Goal: Task Accomplishment & Management: Manage account settings

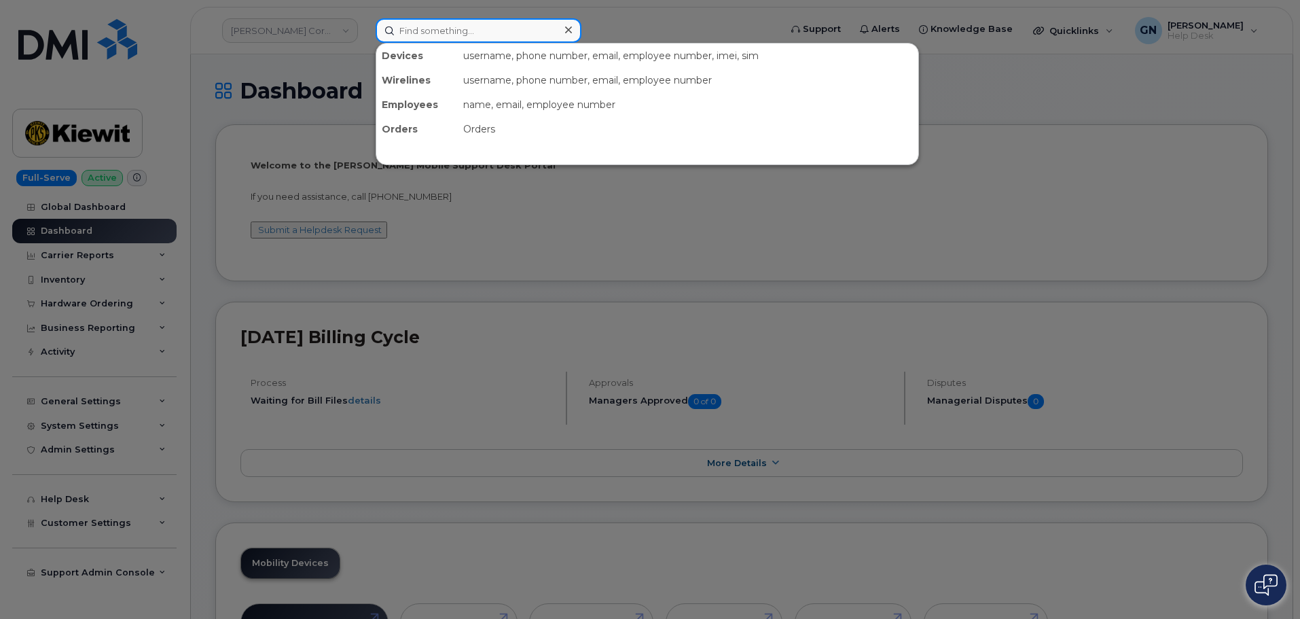
click at [452, 36] on input at bounding box center [479, 30] width 206 height 24
paste input "4038277247"
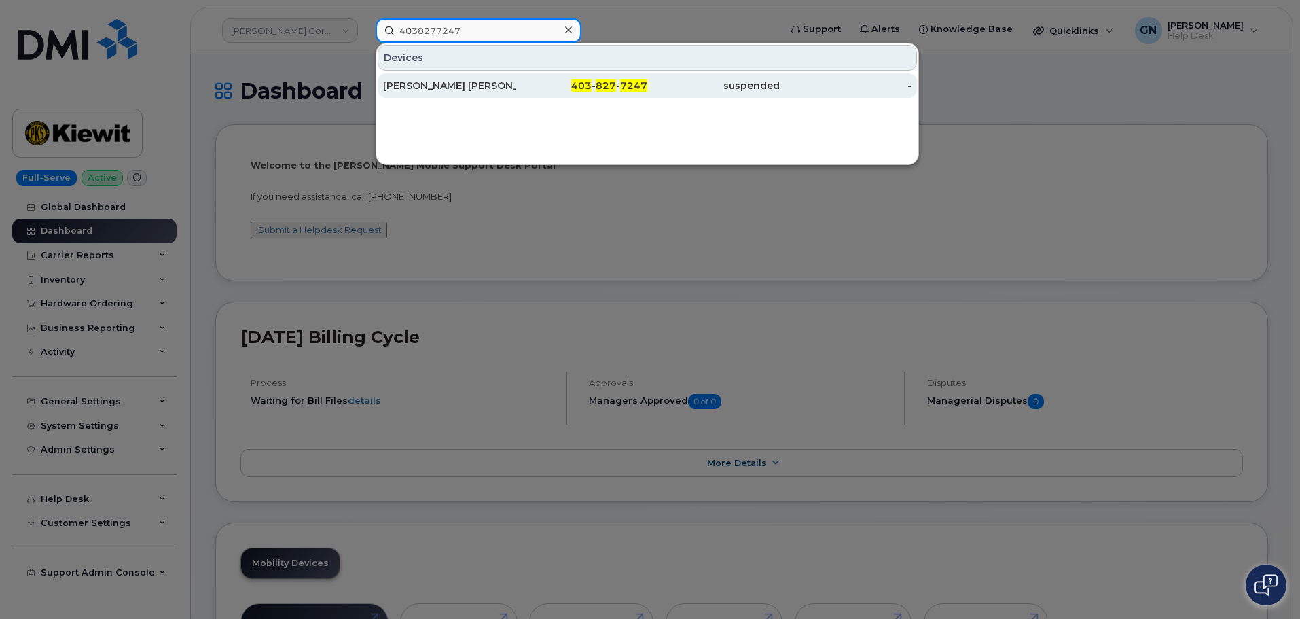
type input "4038277247"
click at [585, 87] on span "403" at bounding box center [581, 85] width 20 height 12
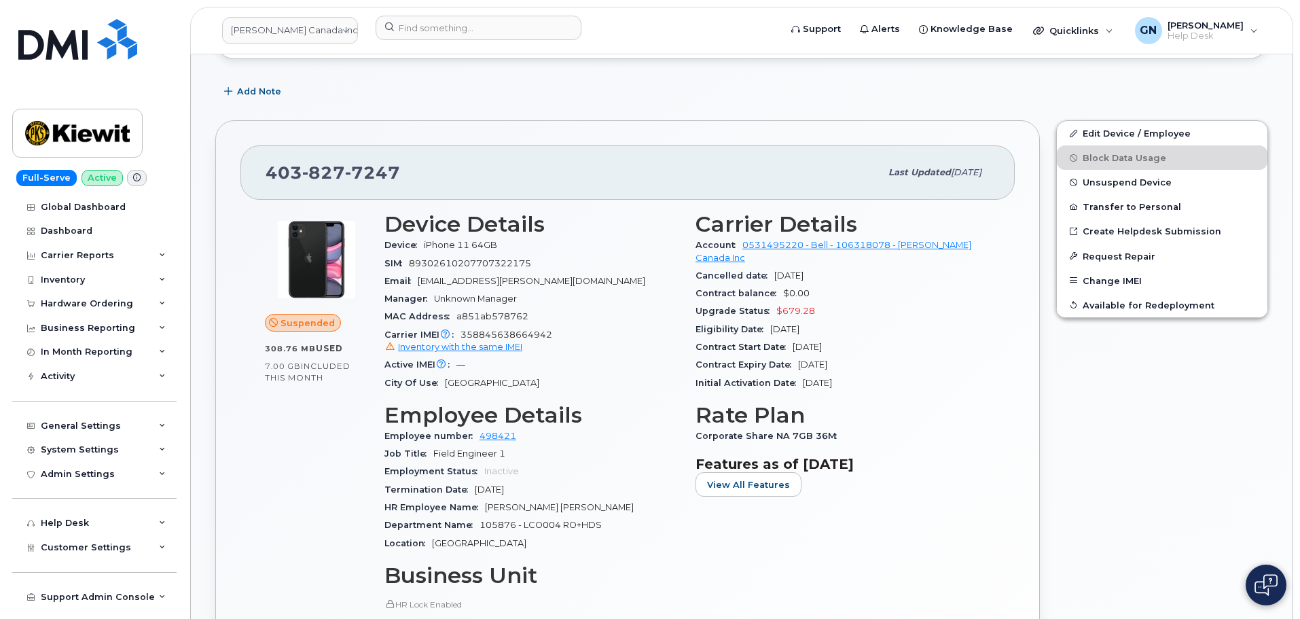
scroll to position [340, 0]
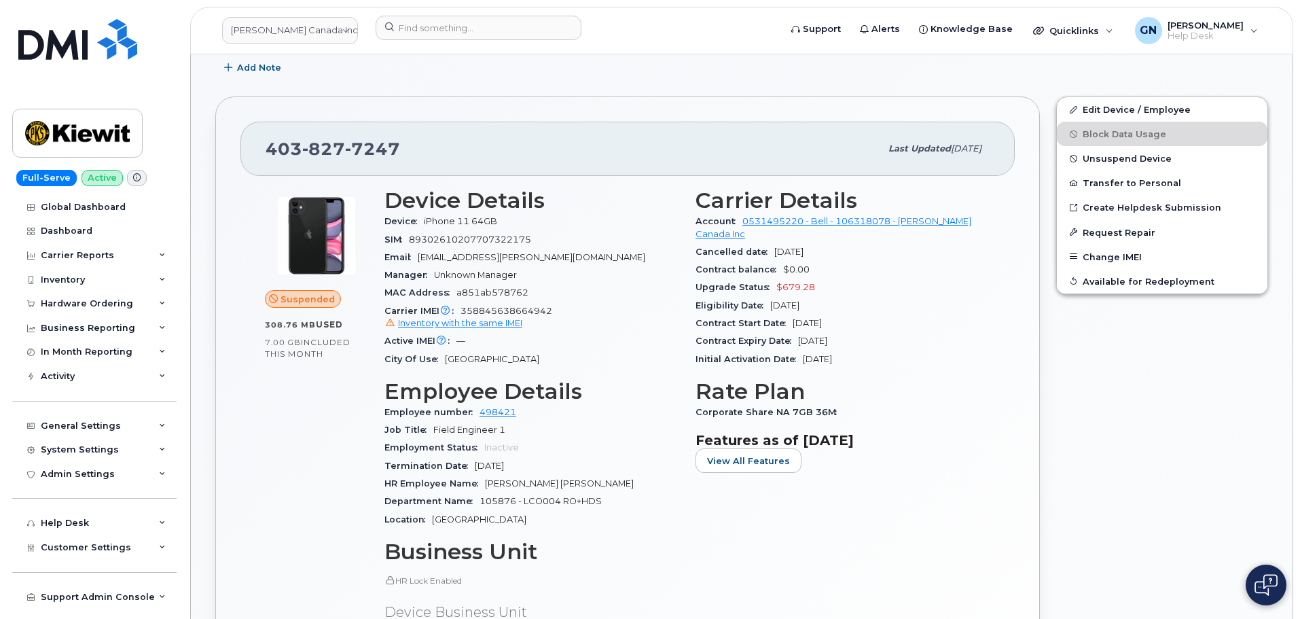
click at [524, 311] on span "358845638664942 Inventory with the same IMEI" at bounding box center [531, 318] width 295 height 24
copy span "358845638664942"
click at [1108, 162] on span "Unsuspend Device" at bounding box center [1127, 158] width 89 height 10
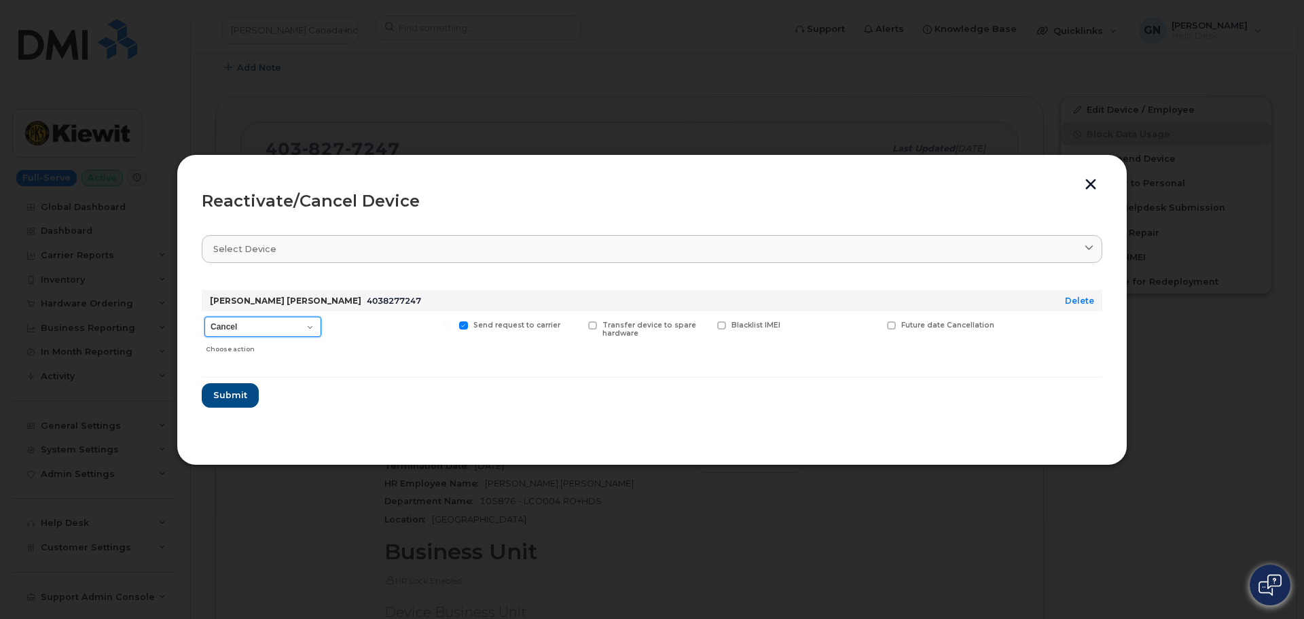
click at [302, 331] on select "Cancel Suspend - Extend Suspension Reactivate" at bounding box center [262, 326] width 117 height 20
select select "[object Object]"
click at [204, 316] on select "Cancel Suspend - Extend Suspension Reactivate" at bounding box center [262, 326] width 117 height 20
click at [244, 400] on span "Submit" at bounding box center [230, 394] width 34 height 13
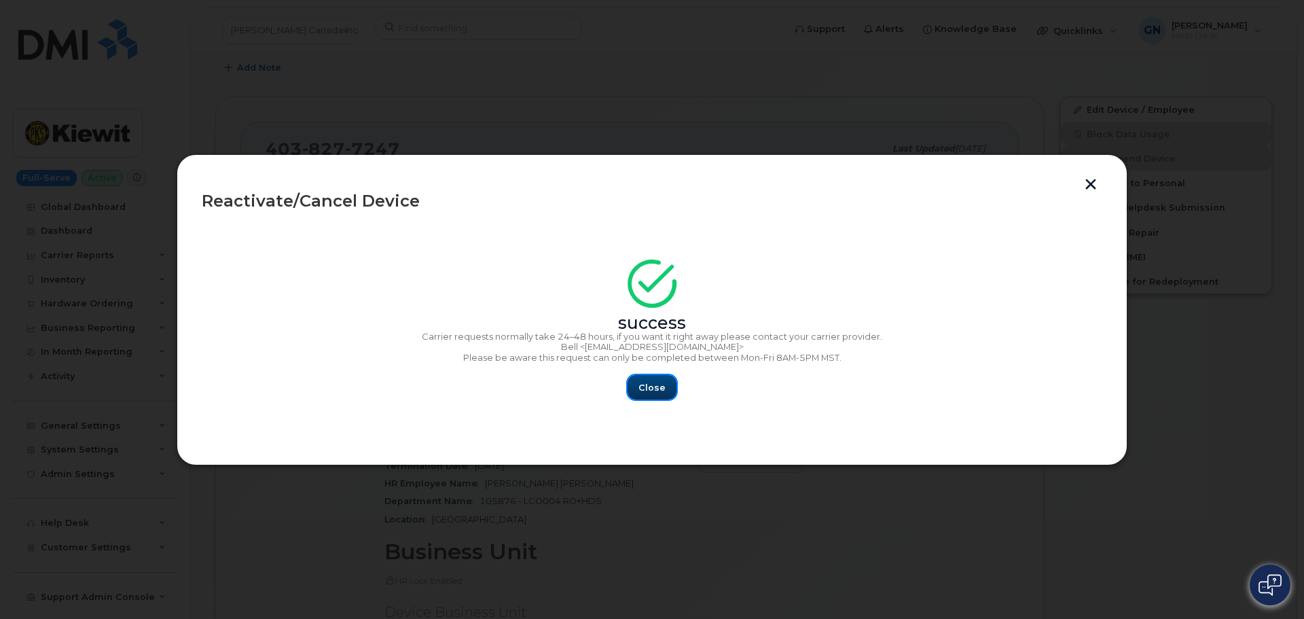
click at [655, 391] on span "Close" at bounding box center [651, 387] width 27 height 13
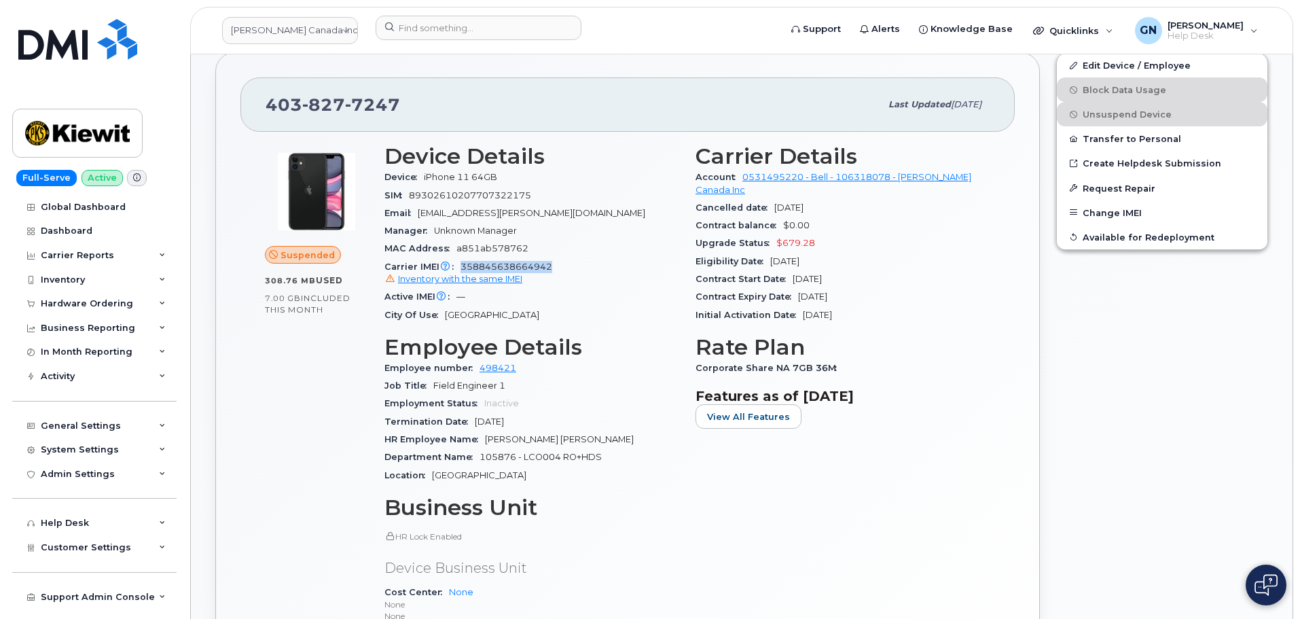
scroll to position [407, 0]
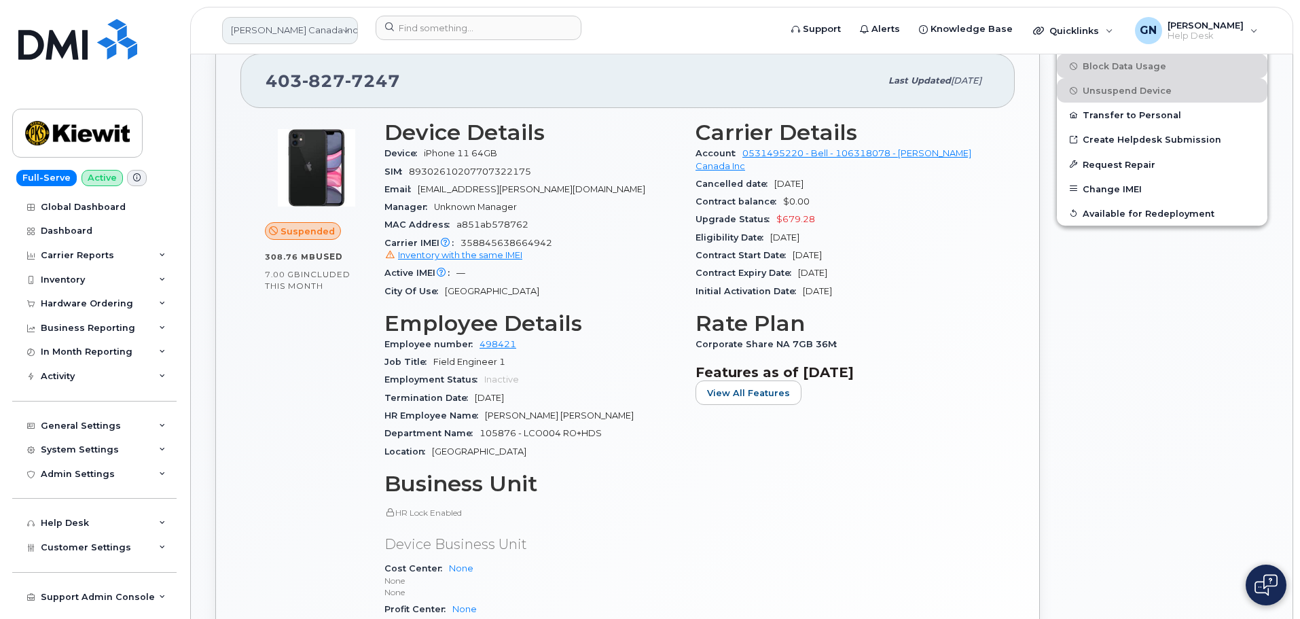
click at [274, 27] on link "Kiewit Canada Inc" at bounding box center [290, 30] width 136 height 27
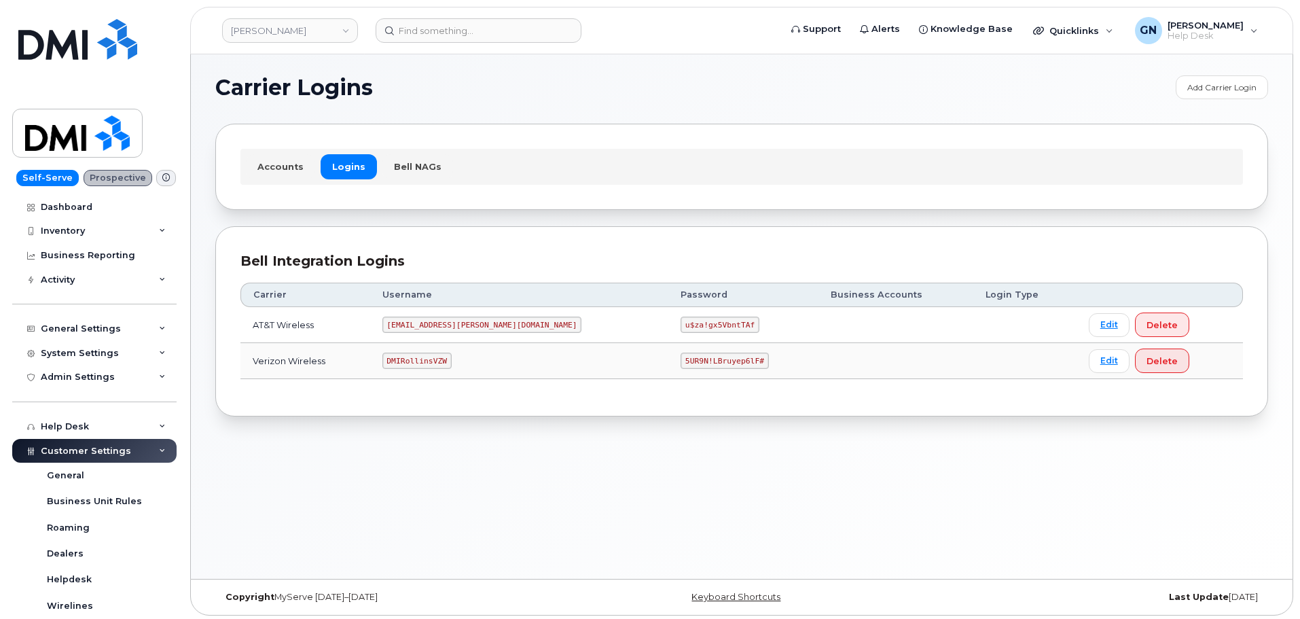
scroll to position [7, 0]
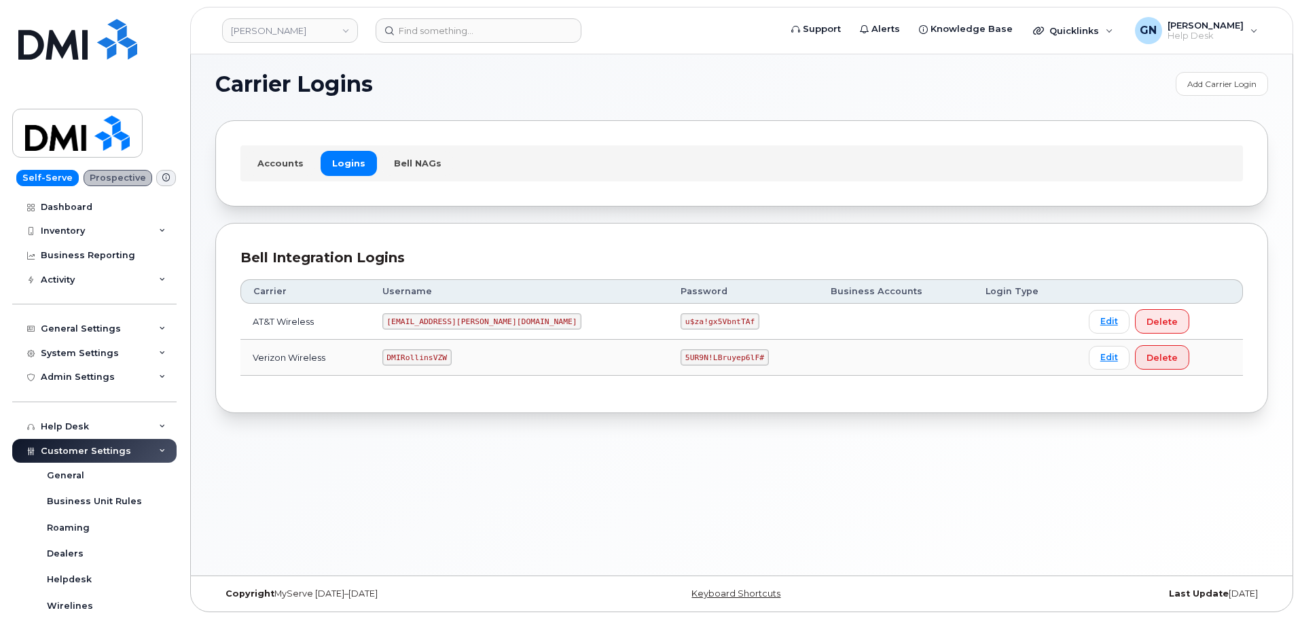
click at [451, 321] on code "MS-Rollins@dminc.com" at bounding box center [482, 321] width 200 height 16
copy code "MS-Rollins@dminc.com"
click at [680, 322] on code "u$za!gx5VbntTAf" at bounding box center [719, 321] width 79 height 16
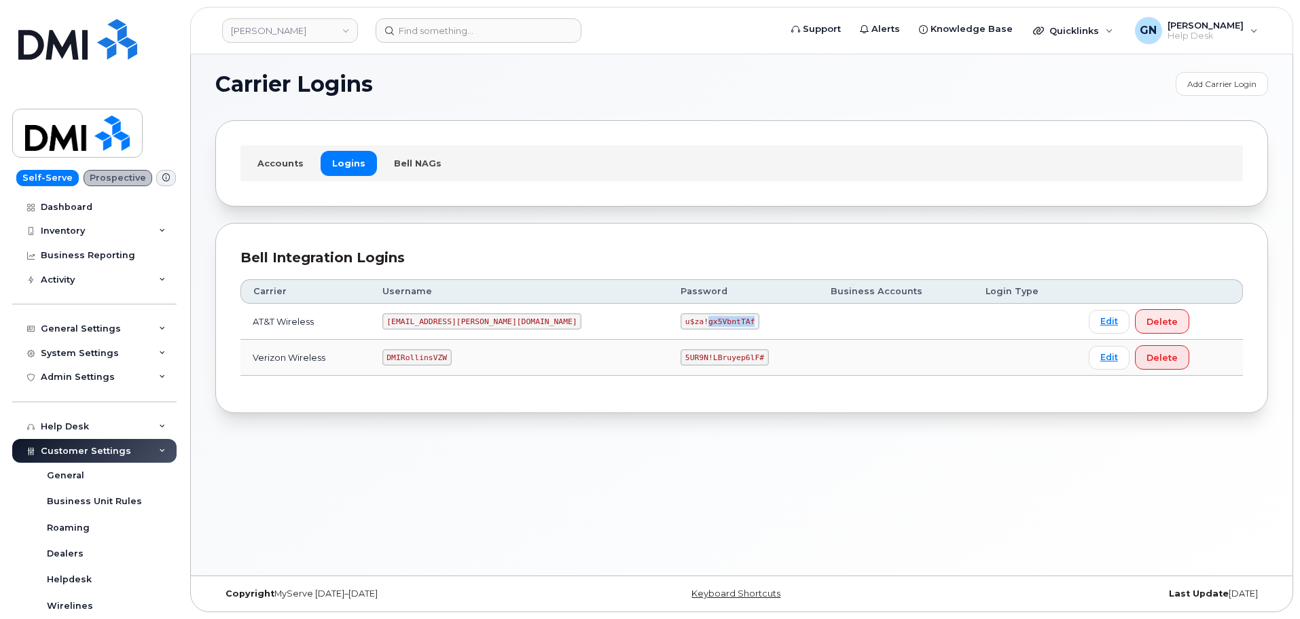
click at [680, 321] on code "u$za!gx5VbntTAf" at bounding box center [719, 321] width 79 height 16
click at [680, 320] on code "u$za!gx5VbntTAf" at bounding box center [719, 321] width 79 height 16
